Goal: Information Seeking & Learning: Learn about a topic

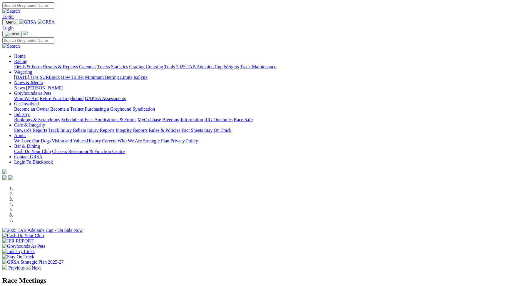
click at [42, 64] on link "Fields & Form" at bounding box center [28, 66] width 28 height 5
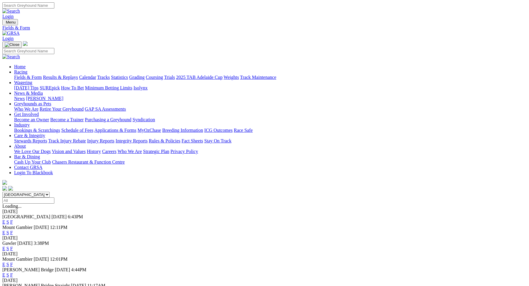
click at [50, 192] on select "South Australia New South Wales Northern Territory Queensland Tasmania Victoria…" at bounding box center [25, 195] width 47 height 6
select select "QLD"
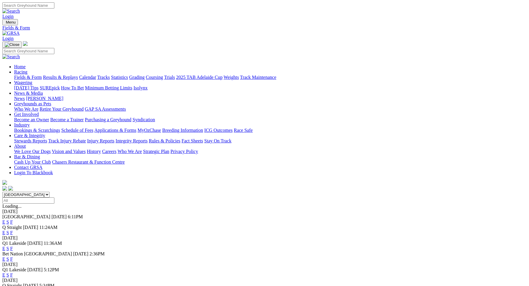
click at [5, 230] on link "E" at bounding box center [3, 232] width 3 height 5
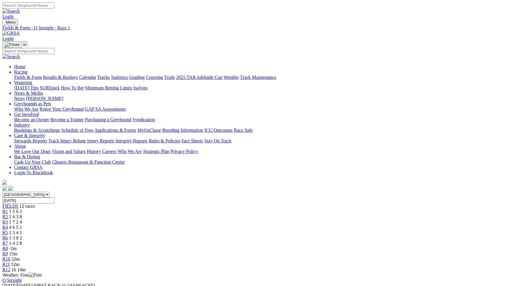
click at [17, 251] on span "15m" at bounding box center [13, 253] width 8 height 5
click at [10, 262] on link "R11" at bounding box center [6, 264] width 8 height 5
click at [10, 262] on span "R11" at bounding box center [6, 264] width 8 height 5
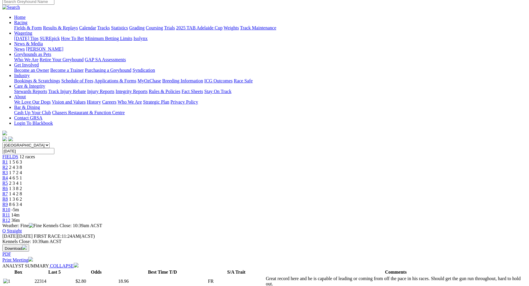
scroll to position [41, 0]
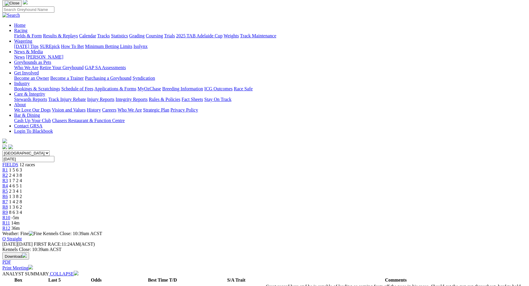
click at [10, 225] on span "R12" at bounding box center [6, 227] width 8 height 5
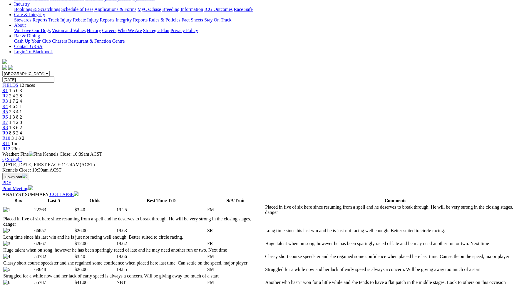
scroll to position [269, 0]
